Goal: Task Accomplishment & Management: Manage account settings

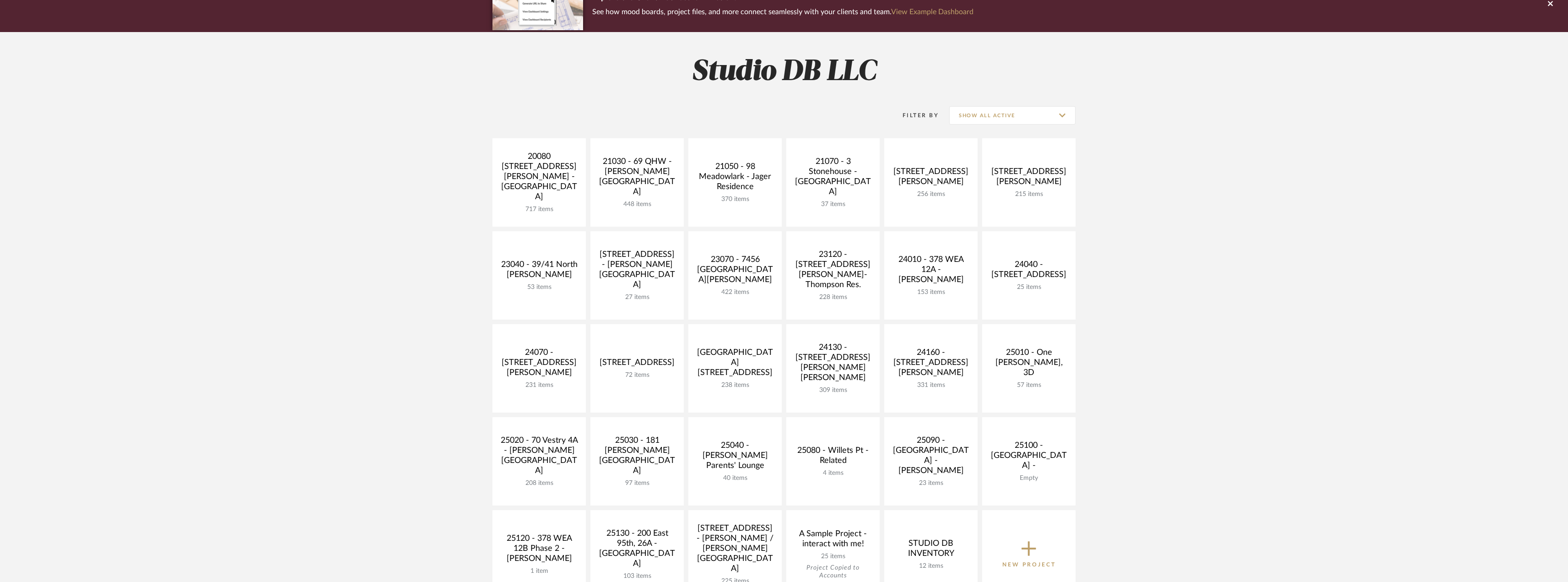
scroll to position [81, 0]
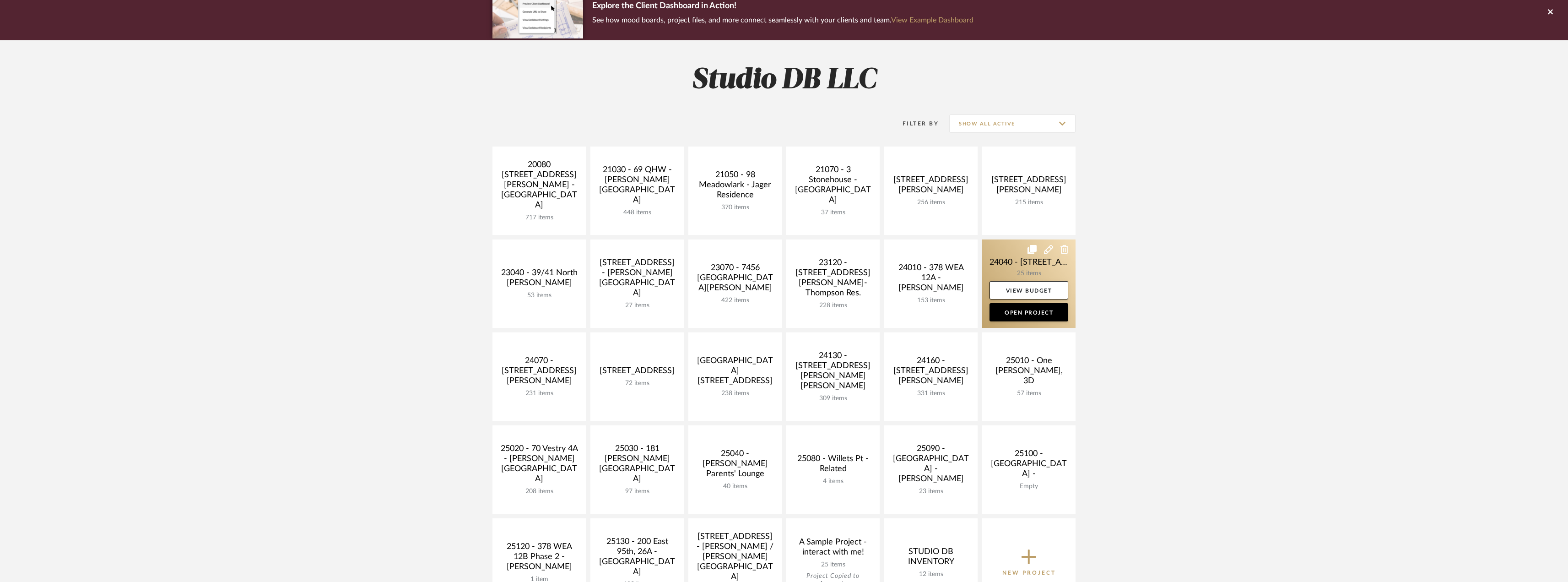
click at [1025, 270] on link at bounding box center [1028, 284] width 93 height 89
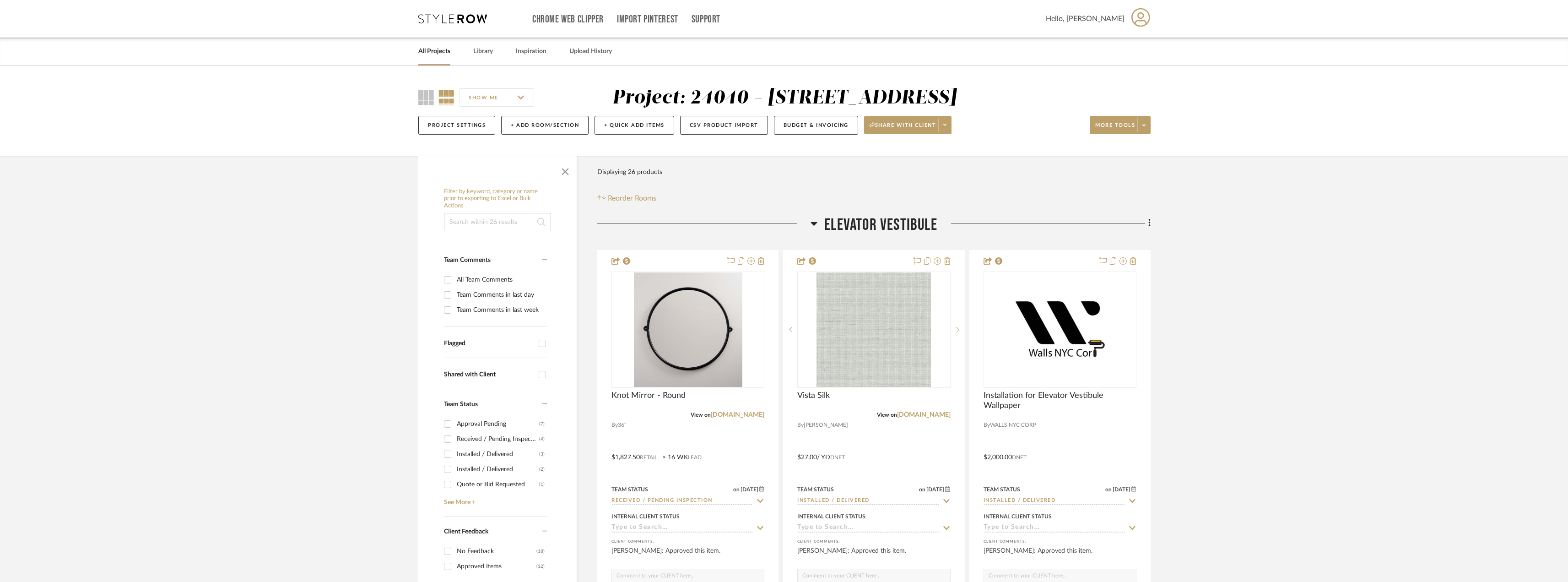
click at [482, 293] on div "Team Comments in last day" at bounding box center [500, 295] width 88 height 15
click at [455, 293] on input "Team Comments in last day" at bounding box center [447, 295] width 15 height 15
checkbox input "true"
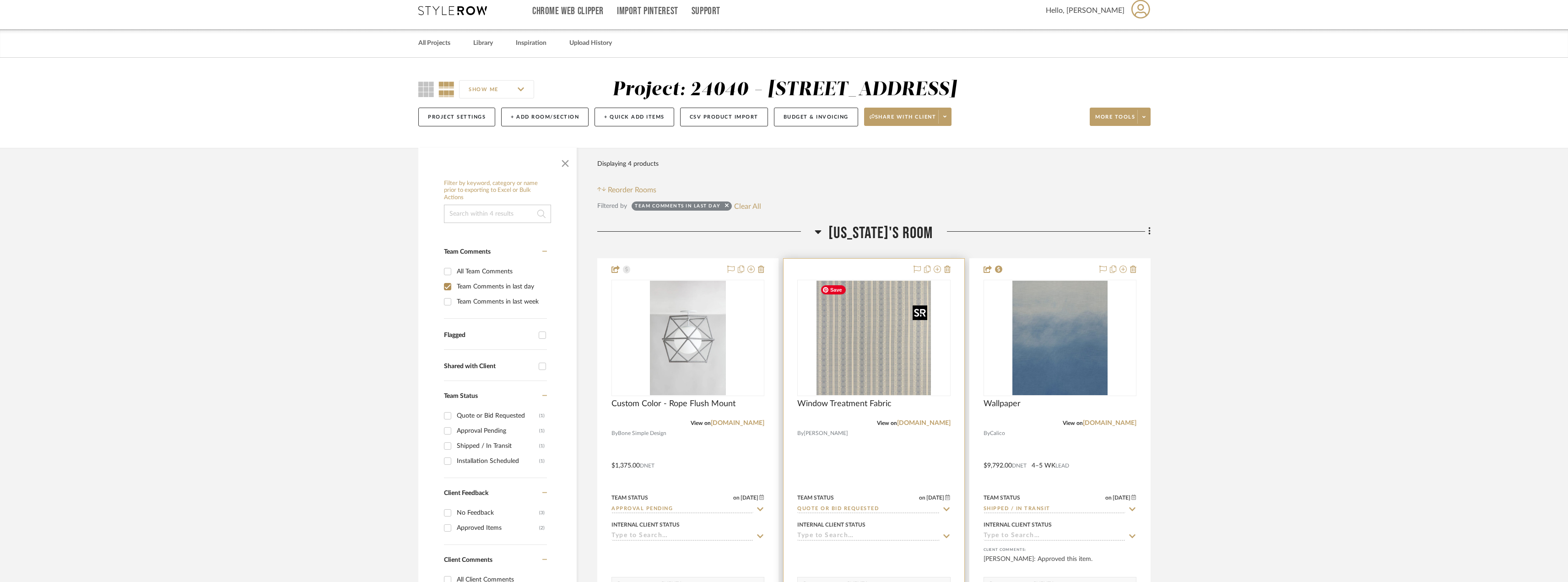
scroll to position [138, 0]
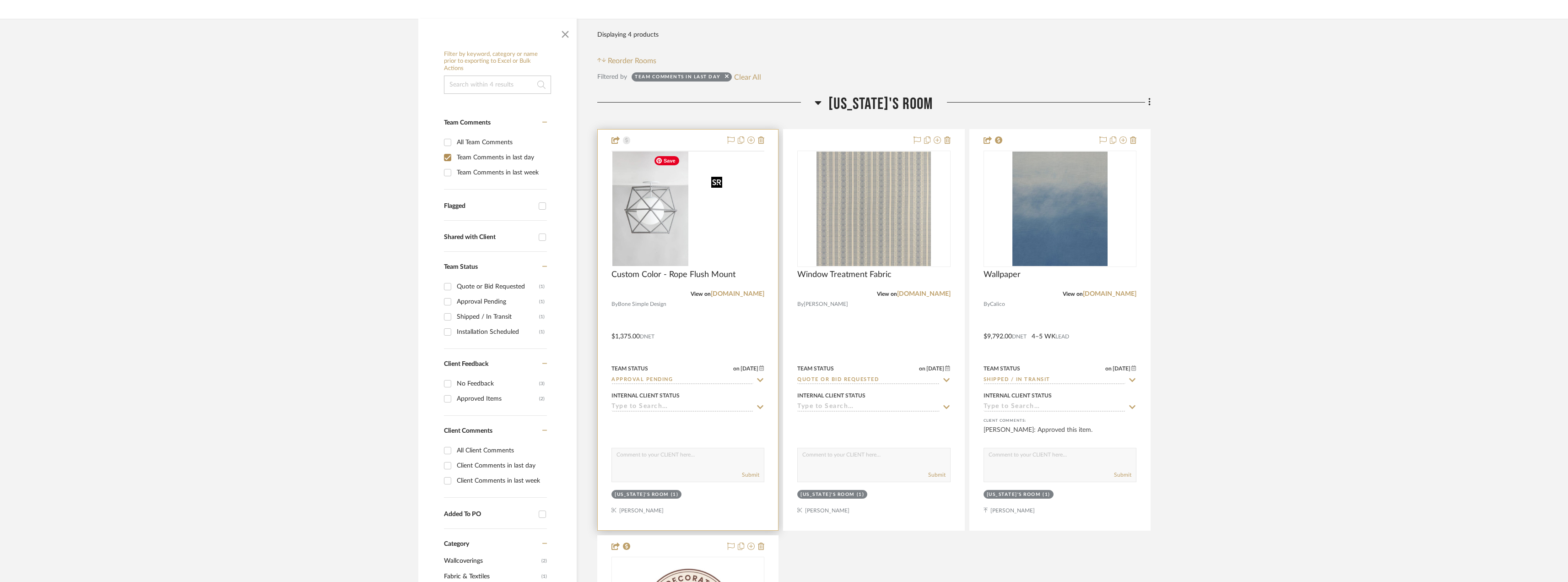
click at [0, 0] on img at bounding box center [0, 0] width 0 height 0
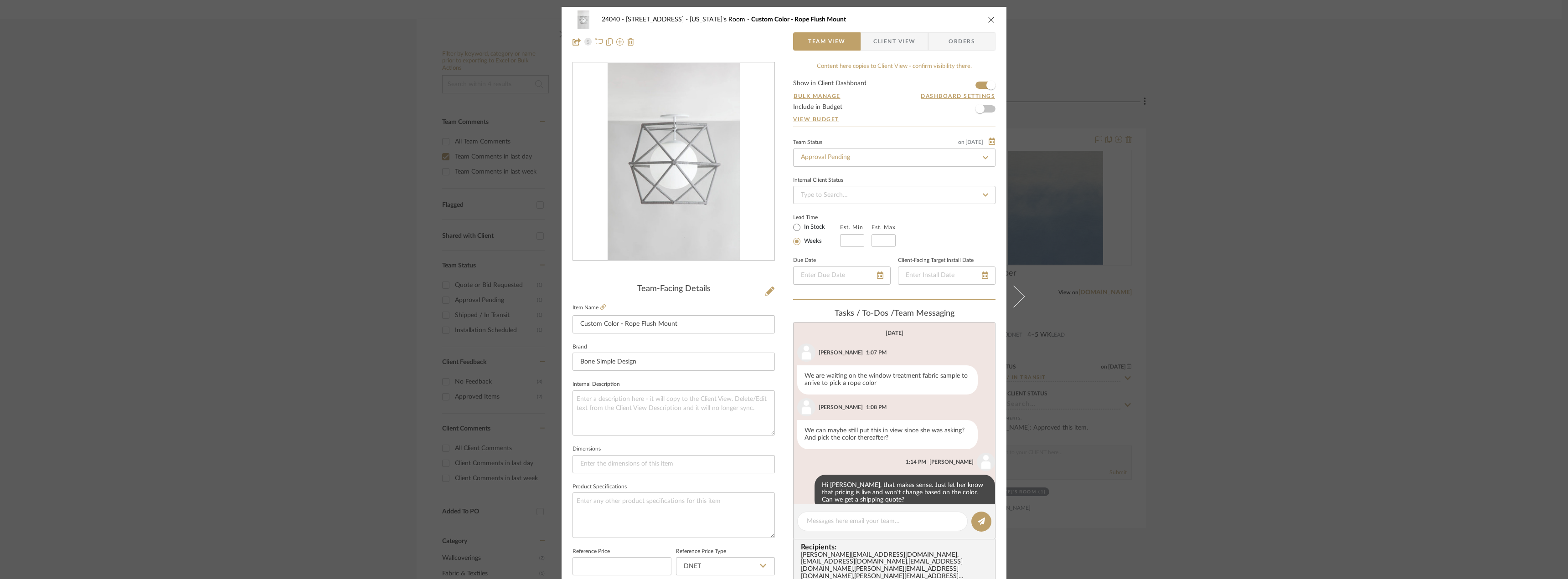
scroll to position [18, 0]
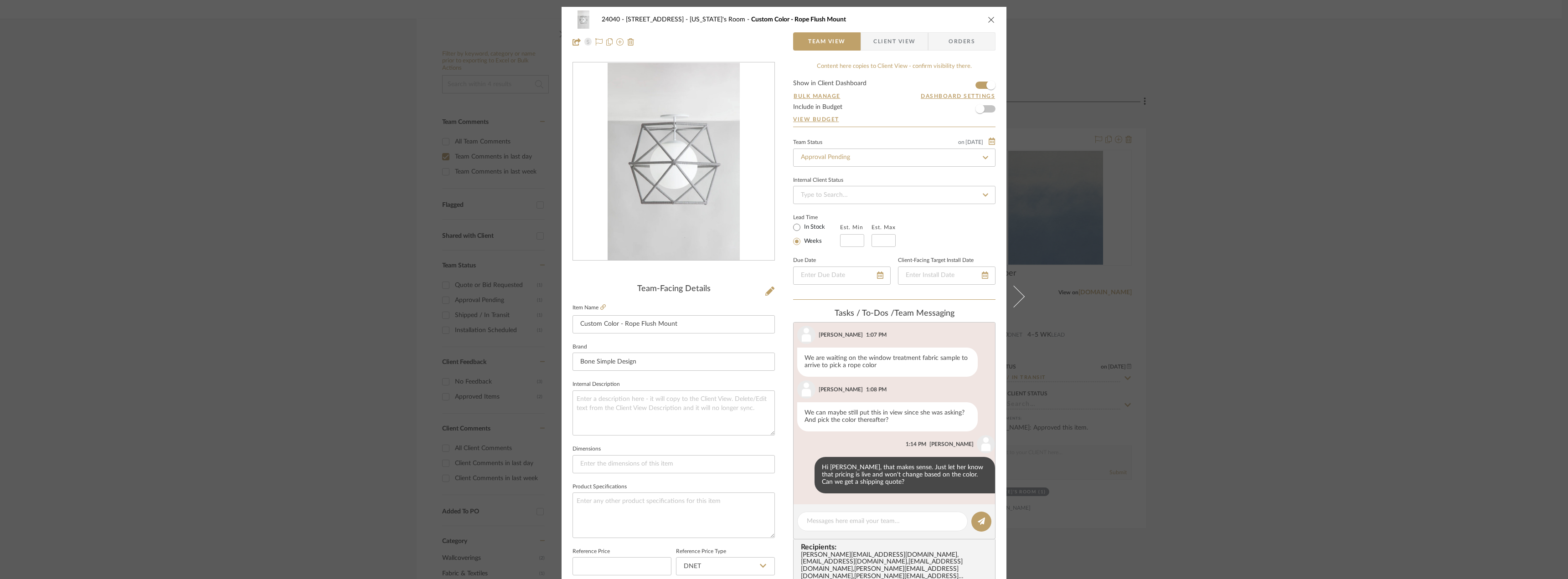
click at [893, 49] on span "Client View" at bounding box center [894, 41] width 42 height 18
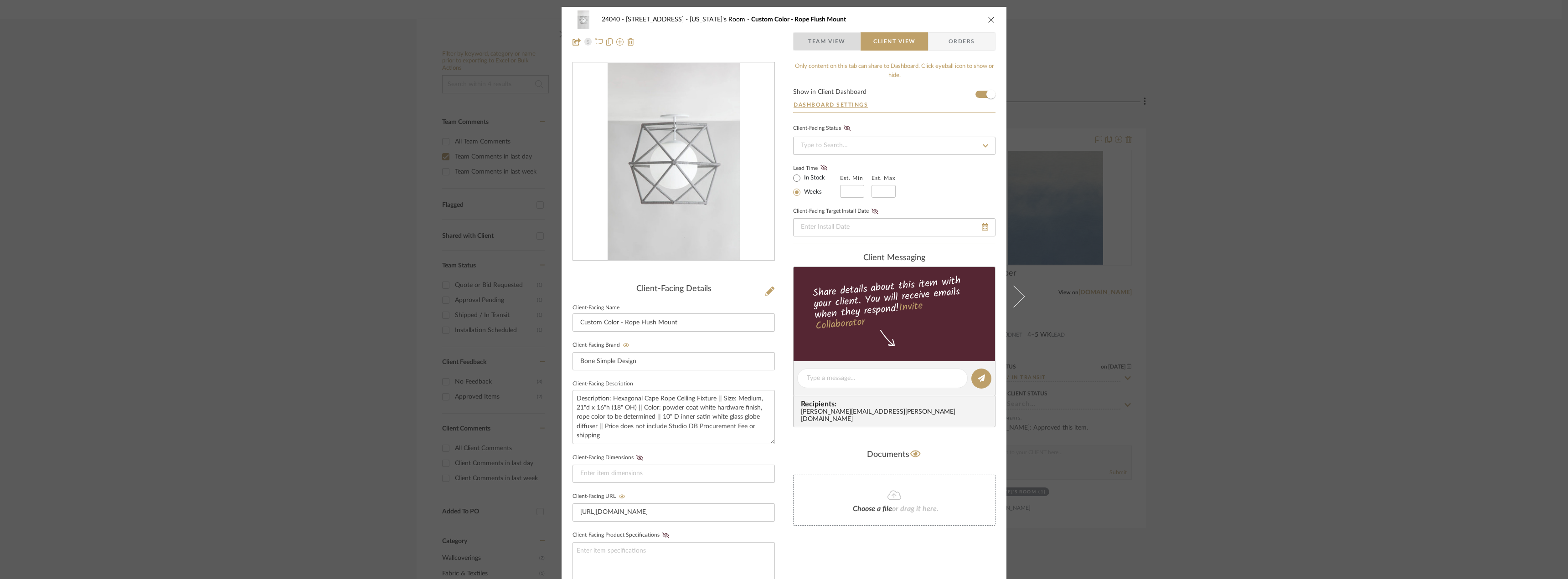
click at [842, 45] on span "Team View" at bounding box center [827, 41] width 37 height 18
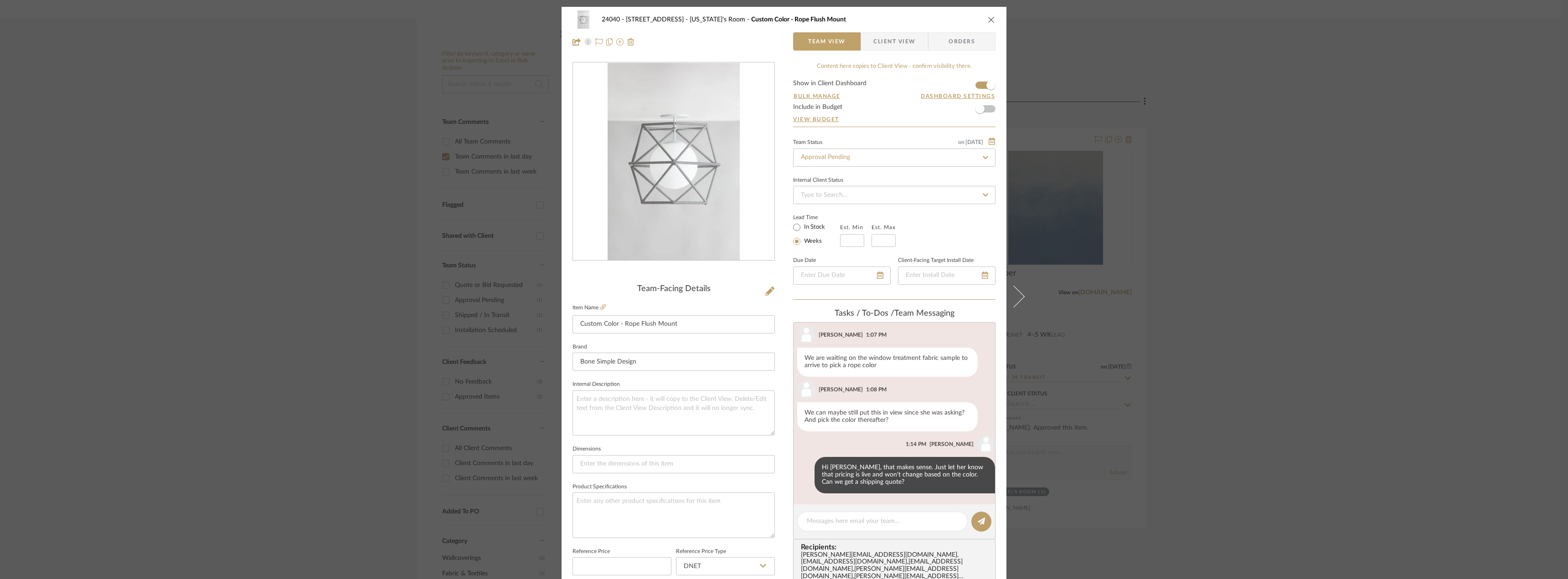
click at [1278, 219] on div "24040 - 171 Columbia Heights Georgia's Room Custom Color - Rope Flush Mount Tea…" at bounding box center [784, 290] width 1568 height 579
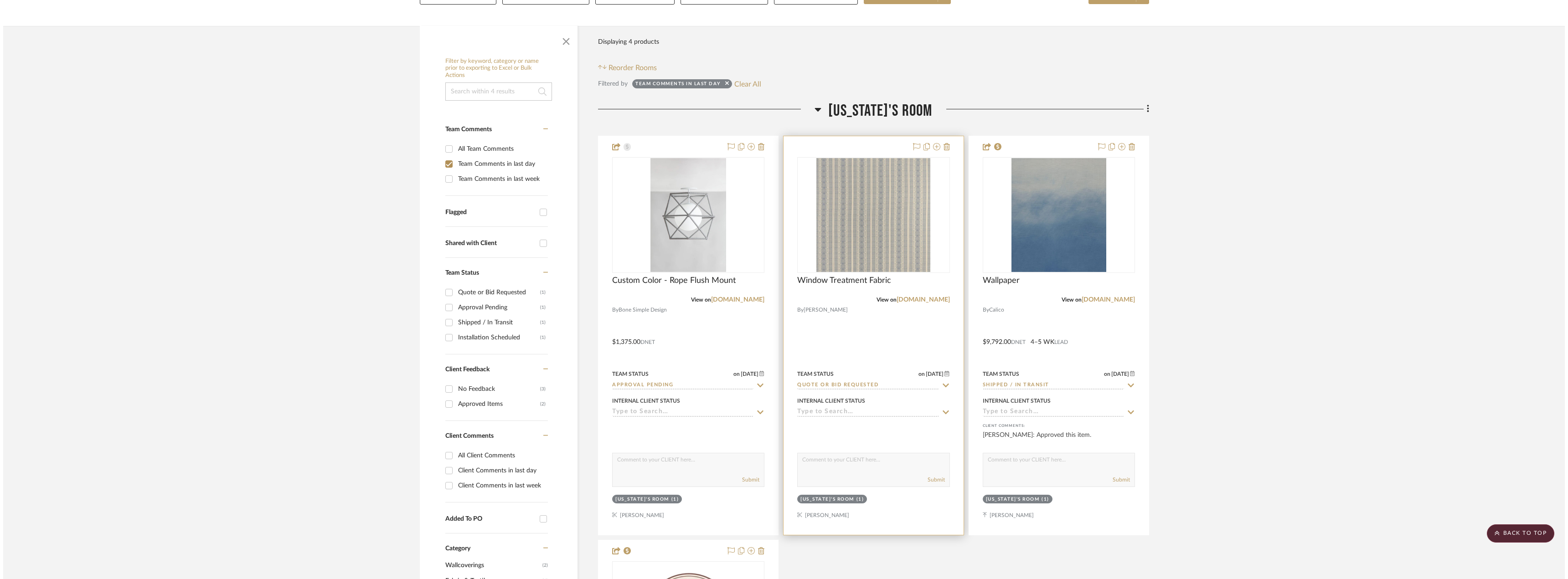
scroll to position [0, 0]
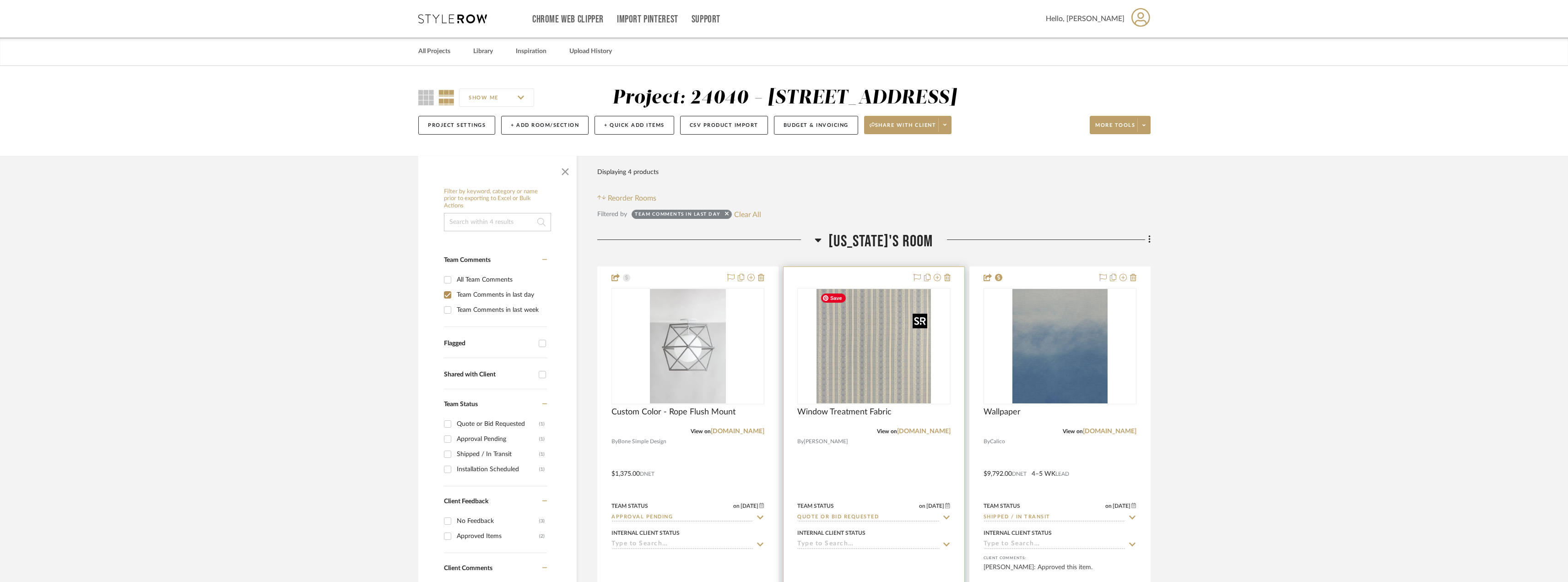
click at [897, 345] on img "0" at bounding box center [873, 346] width 114 height 114
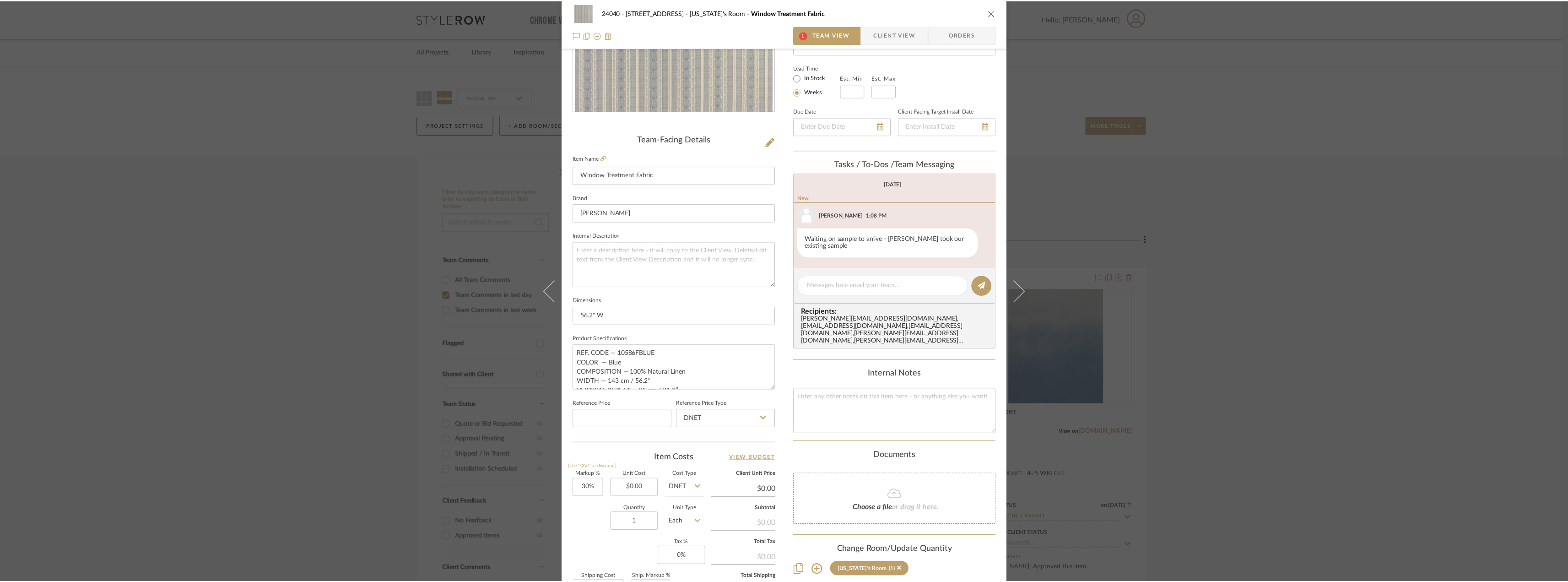
scroll to position [229, 0]
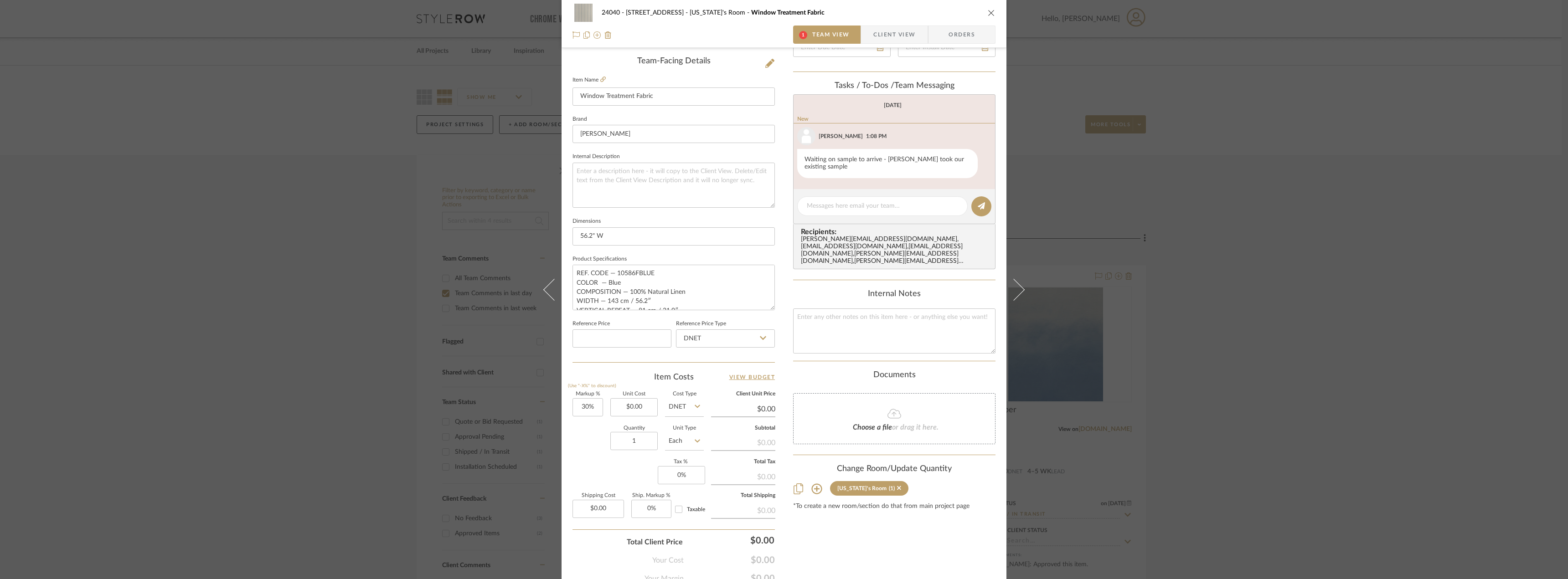
click at [1283, 284] on div "24040 - 171 Columbia Heights Georgia's Room Window Treatment Fabric 1 Team View…" at bounding box center [784, 290] width 1568 height 579
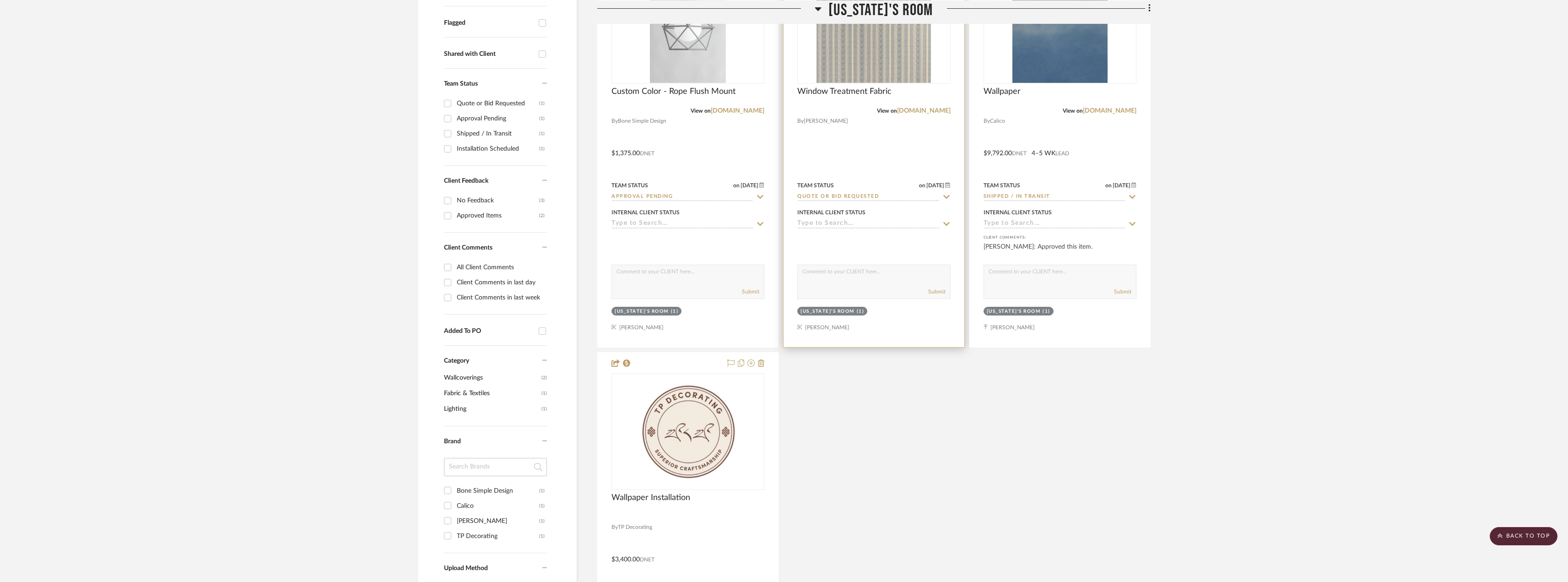
scroll to position [46, 0]
